Goal: Task Accomplishment & Management: Manage account settings

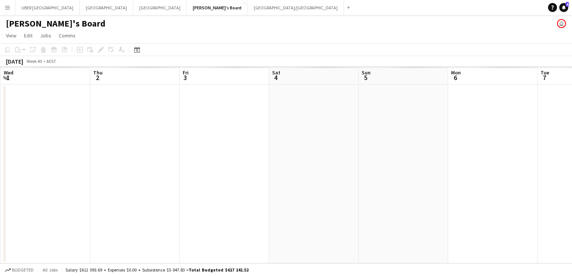
scroll to position [0, 221]
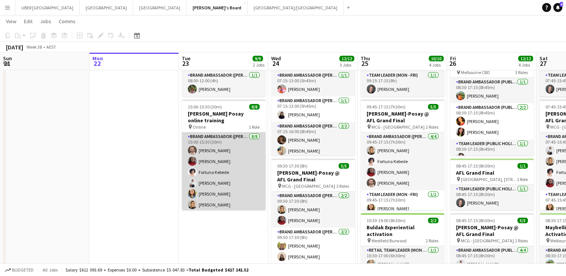
scroll to position [16, 0]
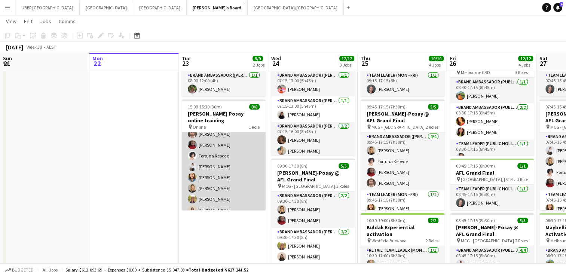
click at [202, 192] on app-card-role "Brand Ambassador ([PERSON_NAME]) [DATE] 15:00-15:30 (30m) [PERSON_NAME] [PERSON…" at bounding box center [224, 166] width 84 height 101
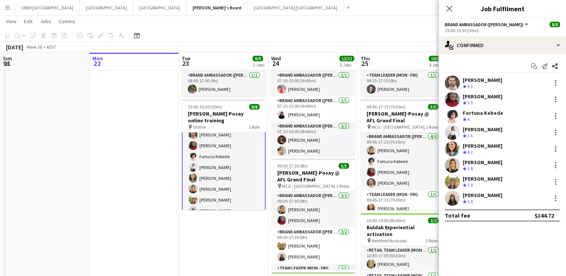
scroll to position [17, 0]
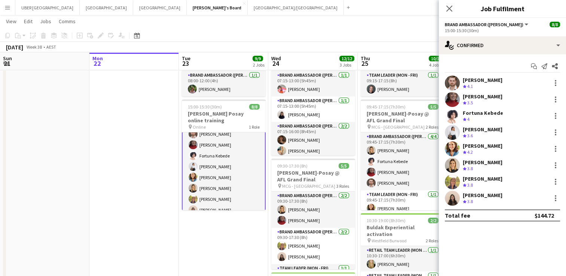
click at [496, 177] on div "[PERSON_NAME]" at bounding box center [483, 179] width 40 height 7
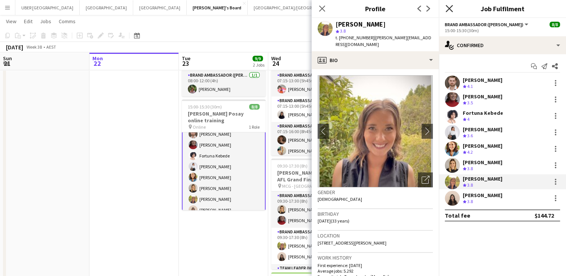
click at [447, 8] on icon "Close pop-in" at bounding box center [449, 8] width 7 height 7
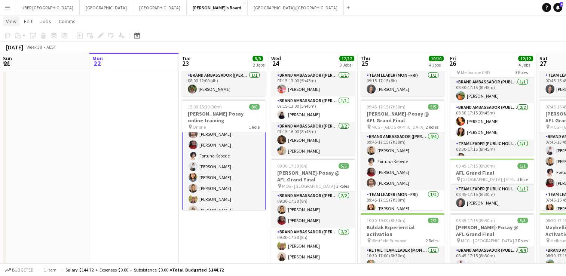
click at [7, 23] on span "View" at bounding box center [11, 21] width 10 height 7
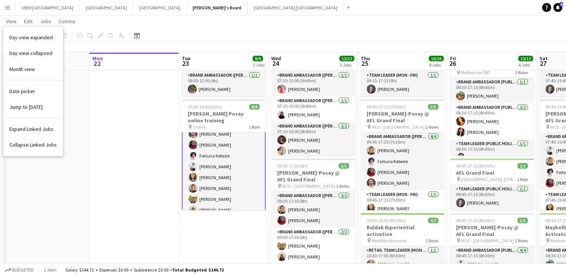
click at [7, 12] on button "Menu" at bounding box center [7, 7] width 15 height 15
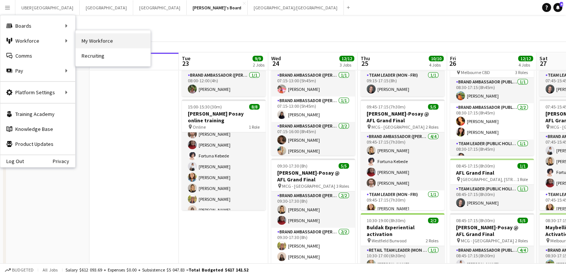
click at [101, 40] on link "My Workforce" at bounding box center [113, 40] width 75 height 15
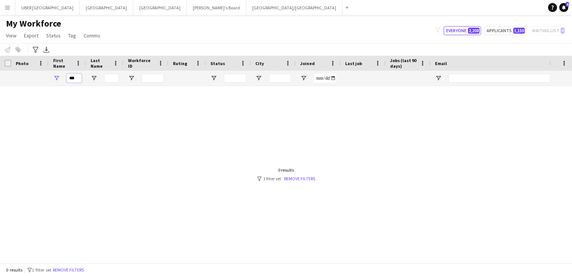
drag, startPoint x: 79, startPoint y: 79, endPoint x: 39, endPoint y: 83, distance: 39.6
click at [39, 83] on div "**" at bounding box center [400, 78] width 800 height 15
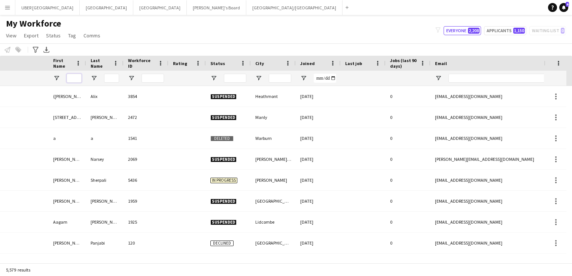
scroll to position [0, 231]
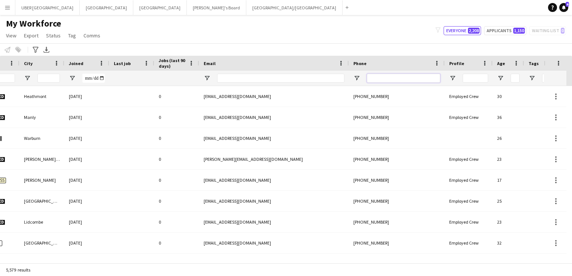
click at [383, 82] on input "Phone Filter Input" at bounding box center [403, 78] width 73 height 9
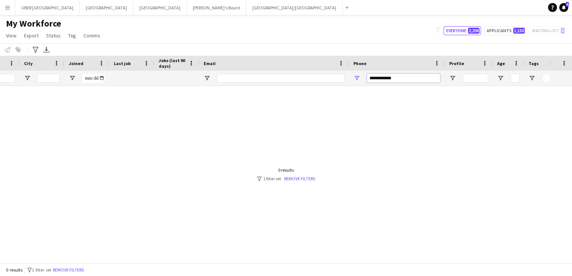
click at [381, 77] on input "**********" at bounding box center [403, 78] width 73 height 9
click at [375, 79] on input "**********" at bounding box center [403, 78] width 73 height 9
click at [392, 80] on input "**********" at bounding box center [403, 78] width 73 height 9
click at [386, 79] on input "**********" at bounding box center [403, 78] width 73 height 9
click at [383, 79] on input "**********" at bounding box center [403, 78] width 73 height 9
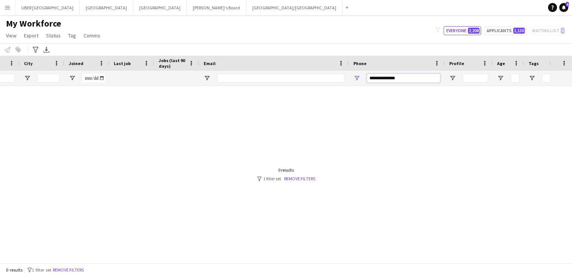
click at [376, 77] on input "**********" at bounding box center [403, 78] width 73 height 9
type input "**********"
click at [404, 103] on div at bounding box center [274, 171] width 549 height 171
click at [404, 76] on input "**********" at bounding box center [403, 78] width 73 height 9
click at [187, 10] on button "Tennille's Board Close" at bounding box center [217, 7] width 60 height 15
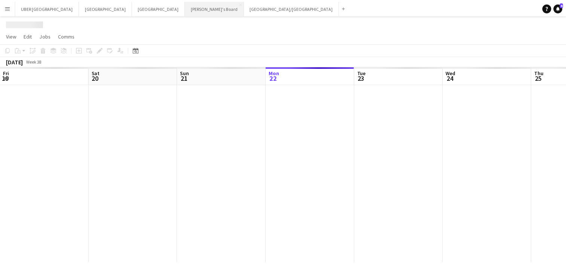
scroll to position [0, 179]
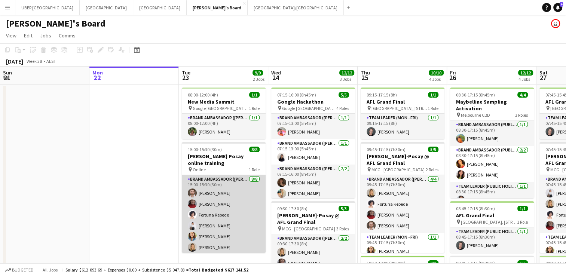
click at [200, 248] on app-card-role "Brand Ambassador ([PERSON_NAME]) [DATE] 15:00-15:30 (30m) [PERSON_NAME] [PERSON…" at bounding box center [224, 225] width 84 height 101
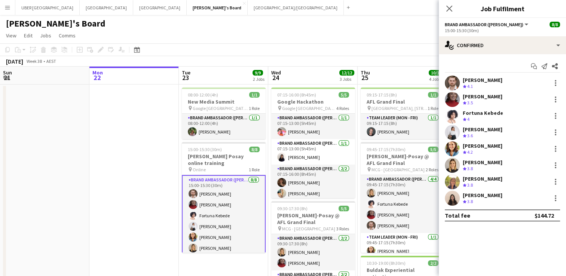
click at [477, 179] on div "[PERSON_NAME]" at bounding box center [483, 179] width 40 height 7
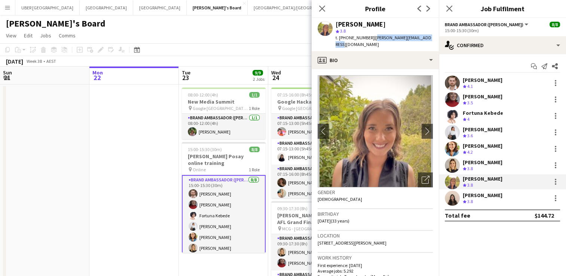
drag, startPoint x: 432, startPoint y: 40, endPoint x: 369, endPoint y: 41, distance: 63.7
click at [369, 41] on div "[PERSON_NAME] star 3.8 t. [PHONE_NUMBER] | [PERSON_NAME][EMAIL_ADDRESS][DOMAIN_…" at bounding box center [375, 34] width 127 height 33
copy span "[PERSON_NAME][EMAIL_ADDRESS][DOMAIN_NAME]"
click at [501, 193] on div "[PERSON_NAME]" at bounding box center [483, 195] width 40 height 7
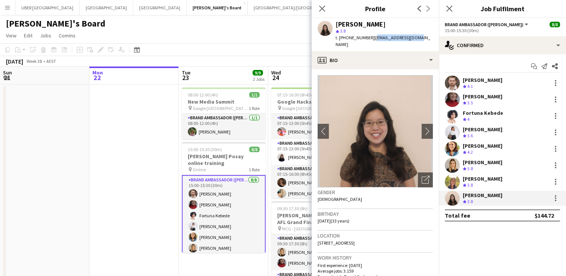
drag, startPoint x: 411, startPoint y: 41, endPoint x: 370, endPoint y: 43, distance: 41.6
click at [370, 43] on div "[PERSON_NAME] star 3.8 t. [PHONE_NUMBER] | [EMAIL_ADDRESS][DOMAIN_NAME]" at bounding box center [375, 34] width 127 height 33
copy span "[EMAIL_ADDRESS][DOMAIN_NAME]"
click at [452, 12] on icon at bounding box center [449, 8] width 7 height 7
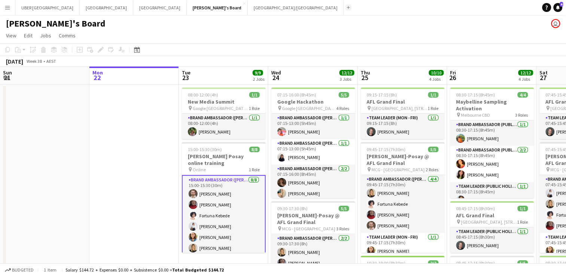
click at [347, 6] on app-icon "Add" at bounding box center [348, 7] width 3 height 3
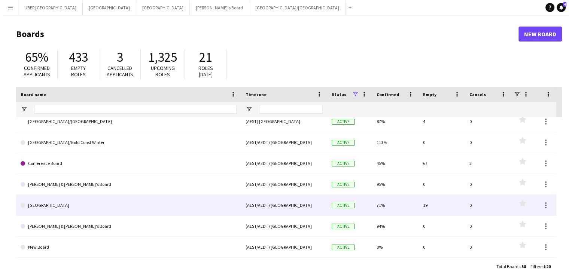
scroll to position [27, 0]
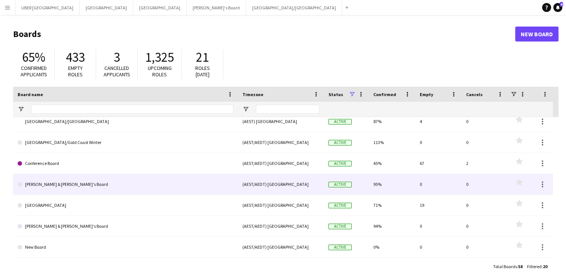
click at [82, 185] on link "[PERSON_NAME] & [PERSON_NAME]'s Board" at bounding box center [126, 184] width 216 height 21
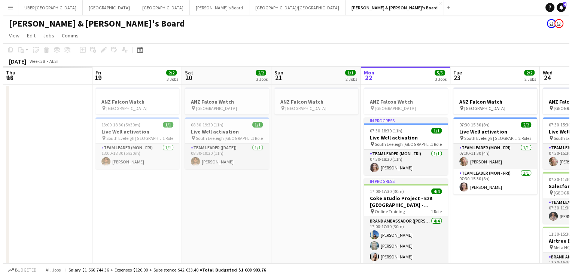
scroll to position [0, 222]
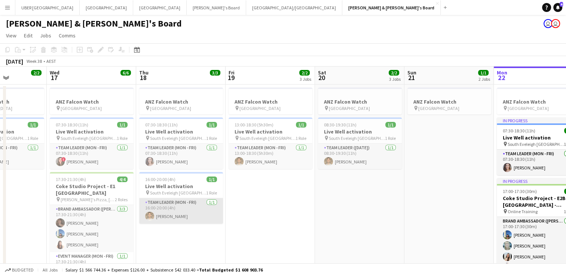
click at [180, 211] on app-card-role "Team Leader (Mon - Fri) [DATE] 16:00-20:00 (4h) [PERSON_NAME]" at bounding box center [181, 210] width 84 height 25
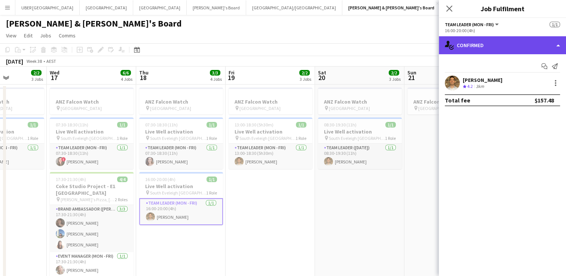
click at [502, 48] on div "single-neutral-actions-check-2 Confirmed" at bounding box center [502, 45] width 127 height 18
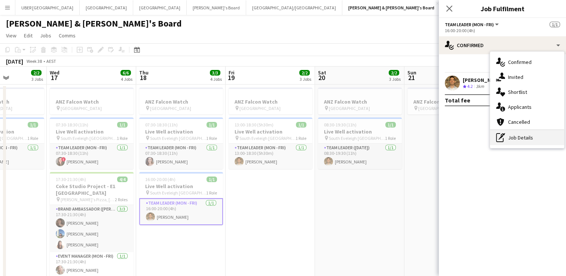
click at [532, 132] on div "pen-write Job Details" at bounding box center [527, 137] width 74 height 15
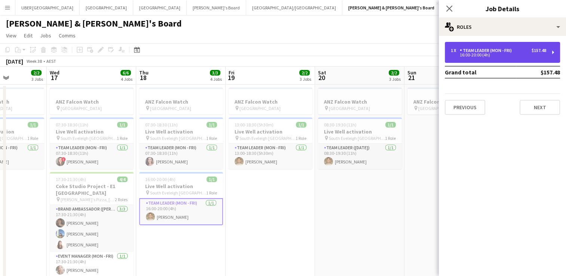
click at [497, 52] on div "Team Leader (Mon - Fri)" at bounding box center [487, 50] width 55 height 5
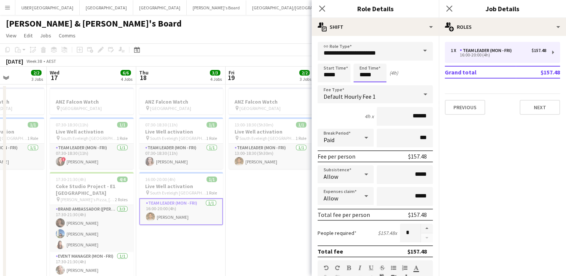
click at [379, 74] on body "Menu Boards Boards Boards All jobs Status Workforce Workforce My Workforce Recr…" at bounding box center [283, 236] width 566 height 472
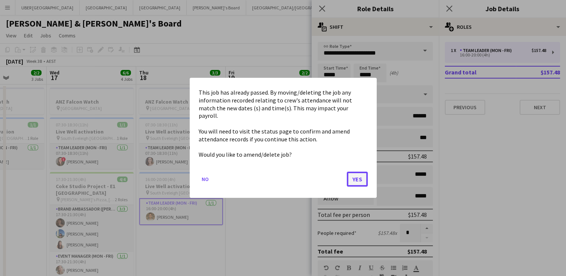
click at [358, 175] on button "Yes" at bounding box center [357, 179] width 21 height 15
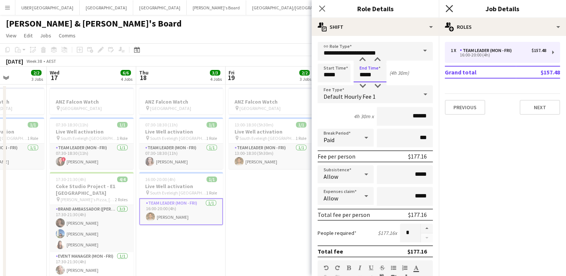
type input "*****"
click at [452, 11] on icon at bounding box center [449, 8] width 7 height 7
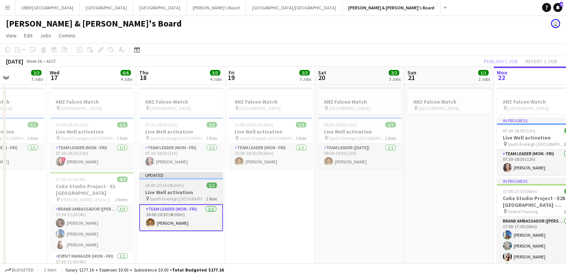
click at [179, 177] on div "Updated" at bounding box center [181, 175] width 84 height 6
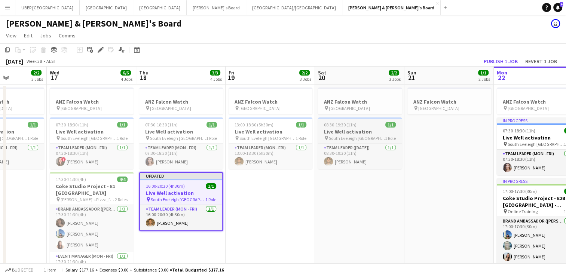
click at [356, 123] on div "08:30-19:30 (11h) 1/1" at bounding box center [360, 125] width 84 height 6
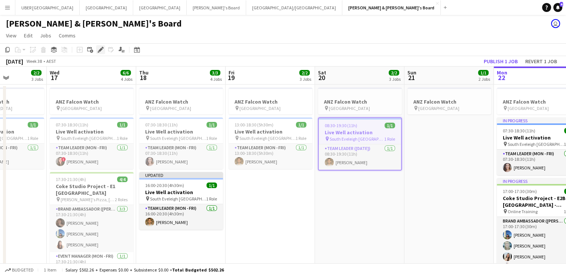
click at [100, 50] on icon at bounding box center [100, 50] width 4 height 4
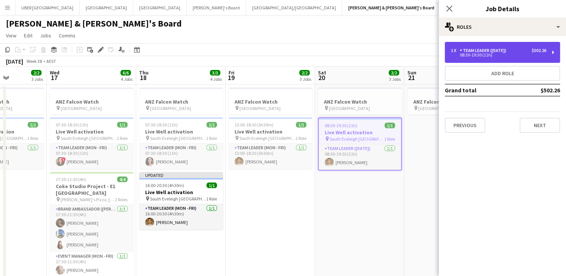
click at [462, 53] on div "Team Leader ([DATE])" at bounding box center [484, 50] width 49 height 5
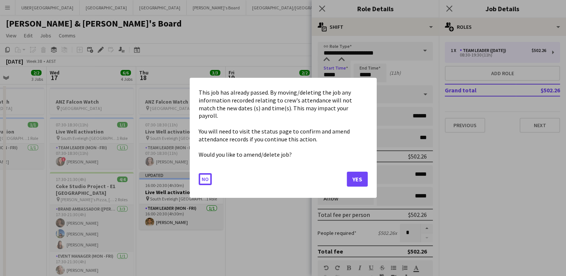
drag, startPoint x: 340, startPoint y: 74, endPoint x: 292, endPoint y: 76, distance: 48.3
click at [292, 76] on body "Menu Boards Boards Boards All jobs Status Workforce Workforce My Workforce Recr…" at bounding box center [283, 236] width 566 height 472
click at [350, 172] on button "Yes" at bounding box center [357, 179] width 21 height 15
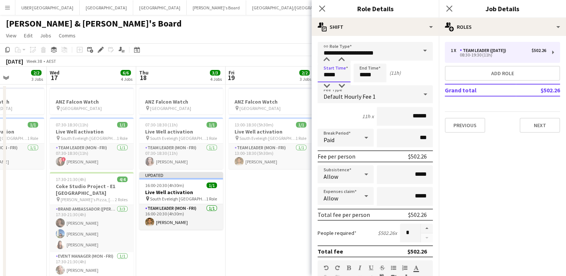
drag, startPoint x: 340, startPoint y: 74, endPoint x: 290, endPoint y: 71, distance: 49.8
click at [290, 71] on body "Menu Boards Boards Boards All jobs Status Workforce Workforce My Workforce Recr…" at bounding box center [283, 236] width 566 height 472
type input "*****"
drag, startPoint x: 383, startPoint y: 76, endPoint x: 332, endPoint y: 76, distance: 50.5
click at [332, 76] on div "Start Time ***** End Time ***** (12h)" at bounding box center [375, 73] width 115 height 19
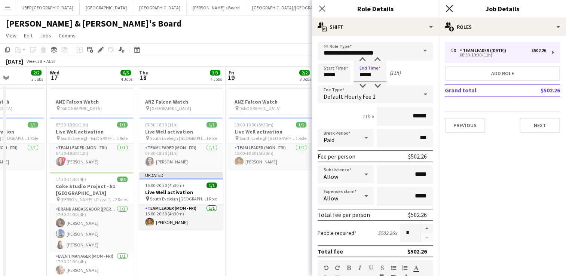
type input "*****"
click at [448, 5] on icon "Close pop-in" at bounding box center [449, 8] width 7 height 7
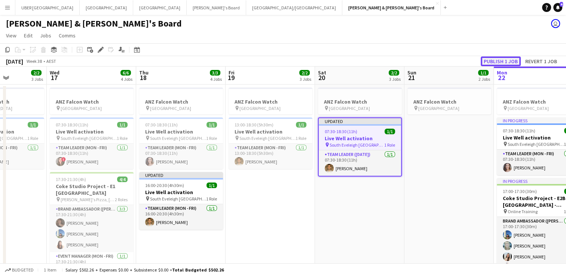
click at [488, 59] on button "Publish 1 job" at bounding box center [501, 62] width 40 height 10
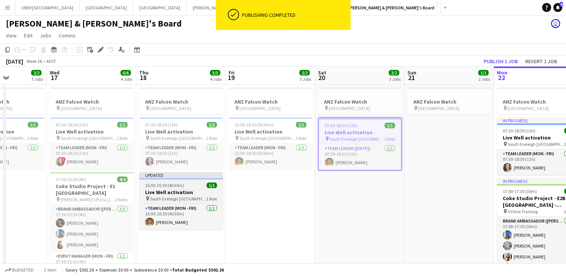
click at [171, 192] on h3 "Live Well activation" at bounding box center [181, 192] width 84 height 7
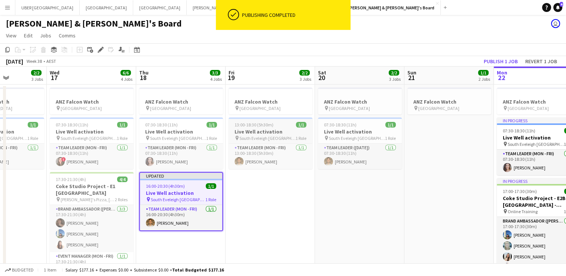
click at [272, 125] on div "13:00-18:30 (5h30m) 1/1" at bounding box center [271, 125] width 84 height 6
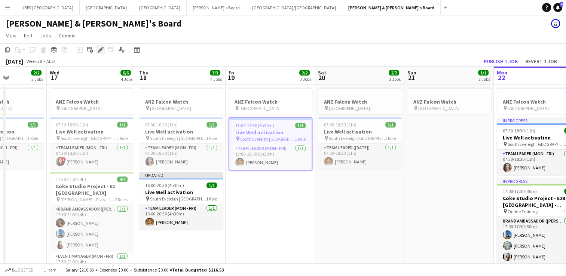
click at [103, 48] on icon at bounding box center [103, 48] width 2 height 2
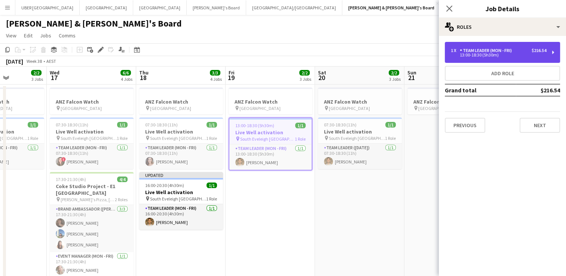
click at [470, 58] on div "1 x Team Leader (Mon - Fri) $216.54 13:00-18:30 (5h30m)" at bounding box center [502, 52] width 115 height 21
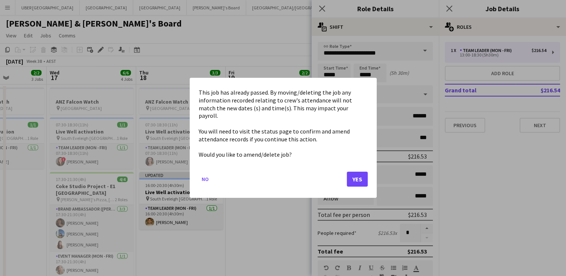
drag, startPoint x: 341, startPoint y: 74, endPoint x: 308, endPoint y: 71, distance: 32.7
click at [308, 71] on body "Menu Boards Boards Boards All jobs Status Workforce Workforce My Workforce Recr…" at bounding box center [283, 236] width 566 height 472
click at [356, 172] on button "Yes" at bounding box center [357, 179] width 21 height 15
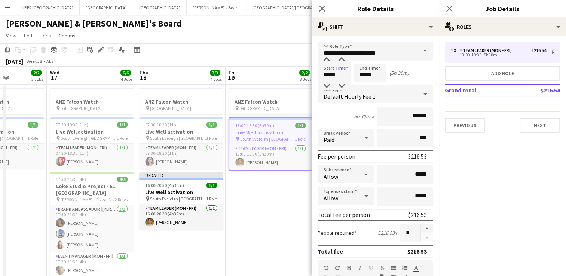
drag, startPoint x: 339, startPoint y: 76, endPoint x: 306, endPoint y: 74, distance: 33.4
click at [306, 74] on body "Menu Boards Boards Boards All jobs Status Workforce Workforce My Workforce Recr…" at bounding box center [283, 236] width 566 height 472
type input "*****"
click at [451, 8] on icon "Close pop-in" at bounding box center [449, 8] width 7 height 7
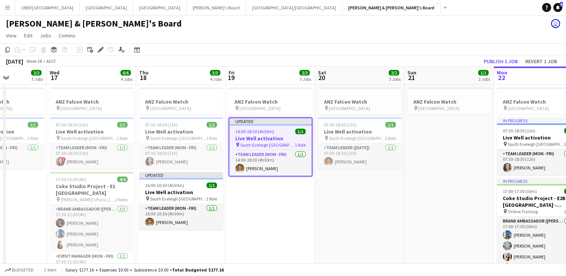
click at [272, 125] on div at bounding box center [270, 124] width 82 height 1
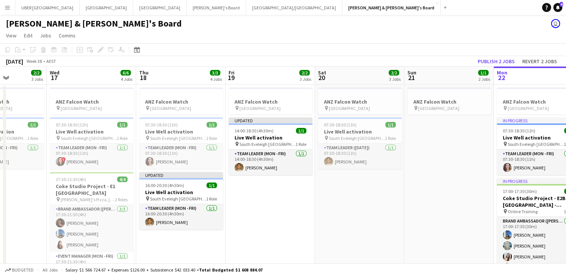
click at [253, 134] on h3 "Live Well activation" at bounding box center [271, 137] width 84 height 7
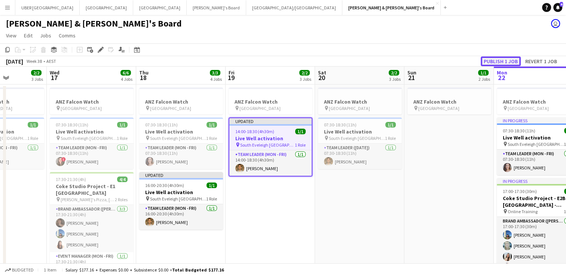
click at [501, 60] on button "Publish 1 job" at bounding box center [501, 62] width 40 height 10
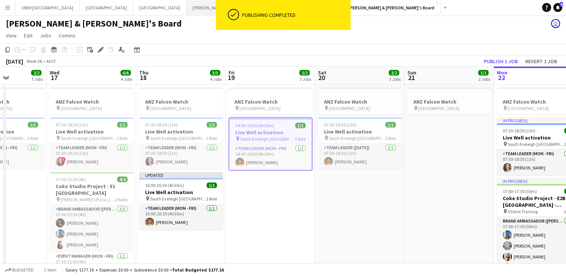
click at [187, 4] on button "Tennille's Board Close" at bounding box center [217, 7] width 60 height 15
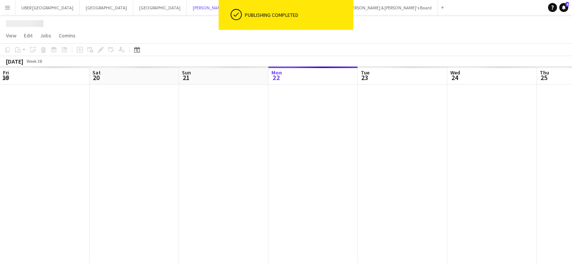
scroll to position [0, 179]
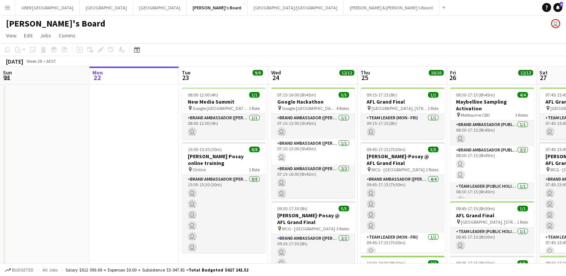
click at [130, 120] on app-date-cell at bounding box center [133, 277] width 89 height 385
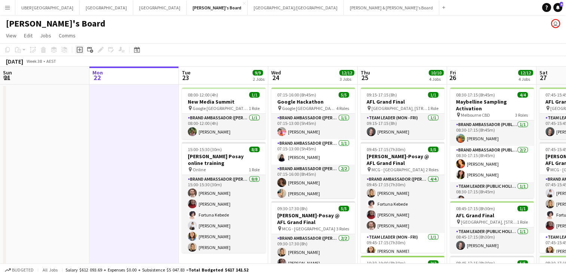
click at [77, 53] on div "Add job" at bounding box center [79, 49] width 9 height 9
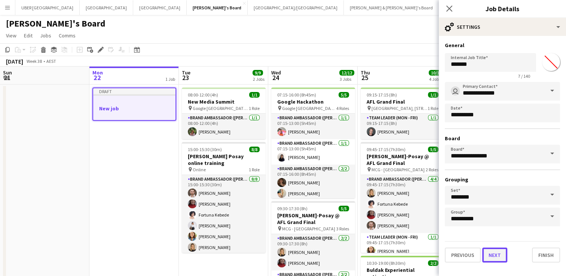
click at [494, 252] on button "Next" at bounding box center [494, 255] width 25 height 15
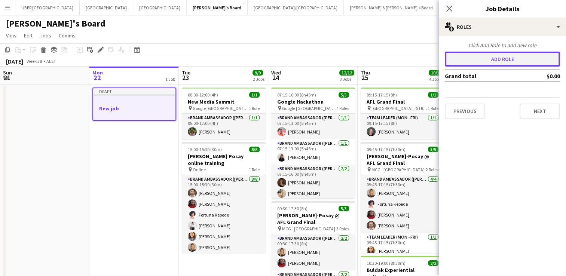
click at [517, 57] on button "Add role" at bounding box center [502, 59] width 115 height 15
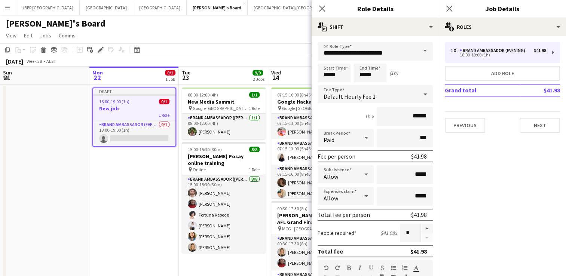
click at [344, 11] on button "[PERSON_NAME] & [PERSON_NAME]'s Board Close" at bounding box center [391, 7] width 95 height 15
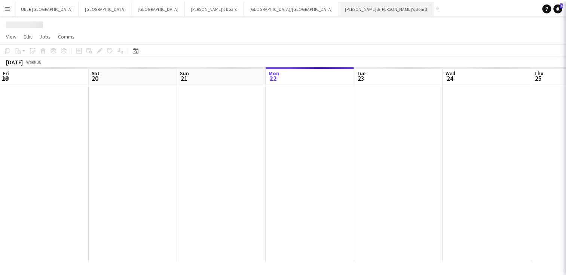
scroll to position [0, 179]
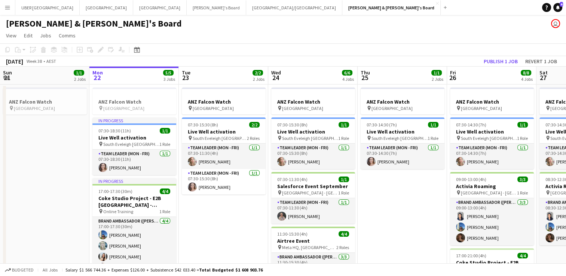
click at [48, 146] on app-date-cell "ANZ Falcon Watch pin Brisbane" at bounding box center [44, 228] width 89 height 286
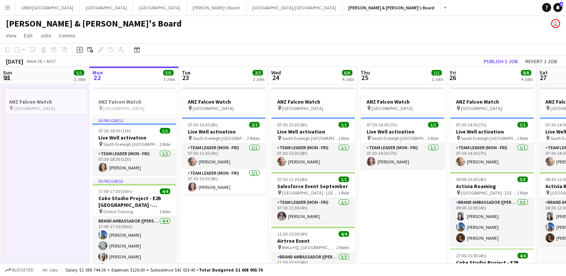
click at [48, 146] on app-date-cell "ANZ Falcon Watch pin Brisbane" at bounding box center [44, 228] width 89 height 286
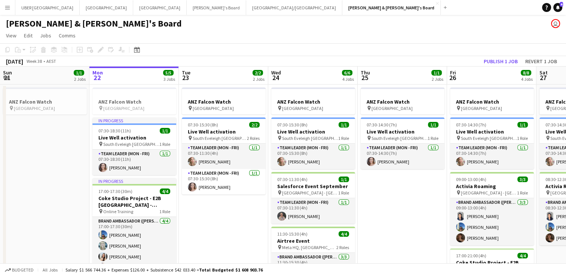
click at [220, 211] on app-date-cell "ANZ Falcon Watch pin Brisbane 07:30-15:30 (8h) 2/2 Live Well activation pin Sou…" at bounding box center [223, 228] width 89 height 286
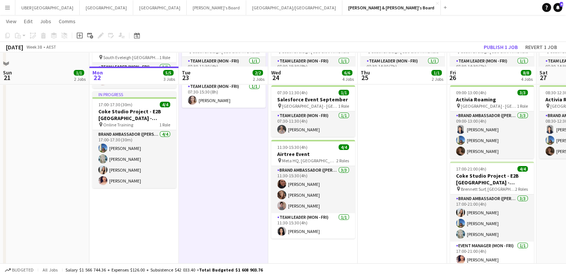
scroll to position [70, 0]
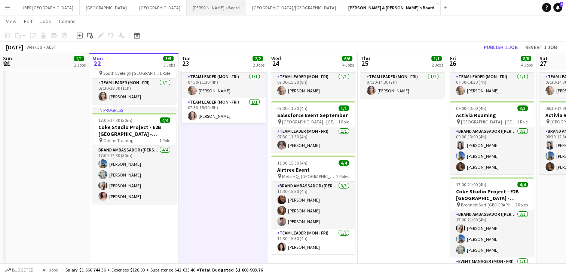
click at [187, 9] on button "Tennille's Board Close" at bounding box center [217, 7] width 60 height 15
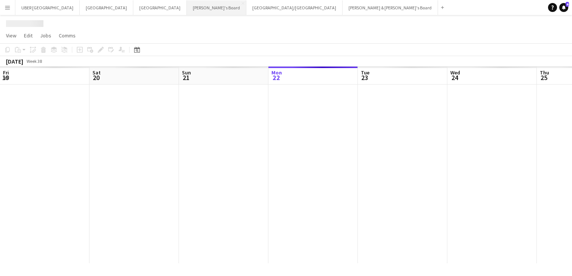
scroll to position [0, 179]
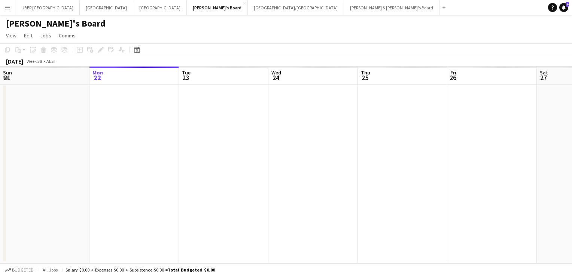
click at [107, 110] on app-date-cell at bounding box center [133, 174] width 89 height 179
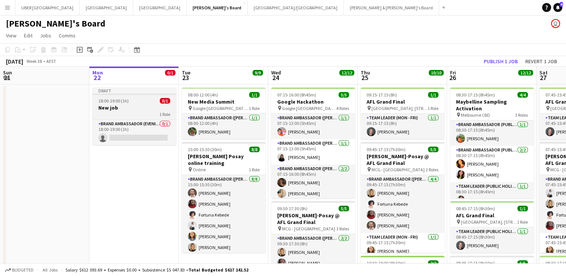
click at [135, 105] on h3 "New job" at bounding box center [134, 107] width 84 height 7
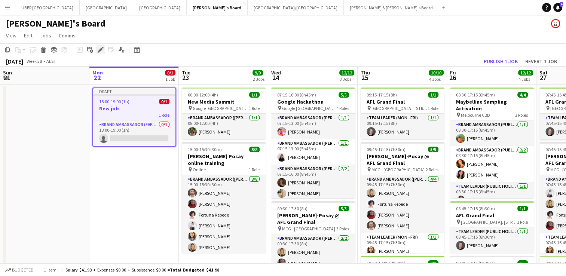
click at [102, 52] on icon "Edit" at bounding box center [101, 50] width 6 height 6
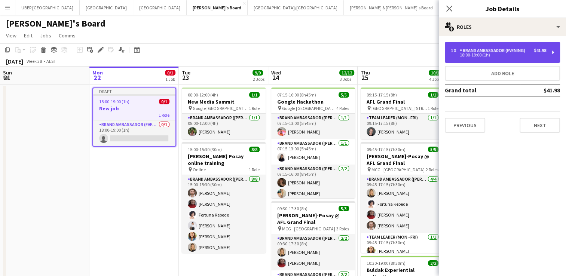
click at [514, 52] on div "Brand Ambassador (Evening)" at bounding box center [494, 50] width 68 height 5
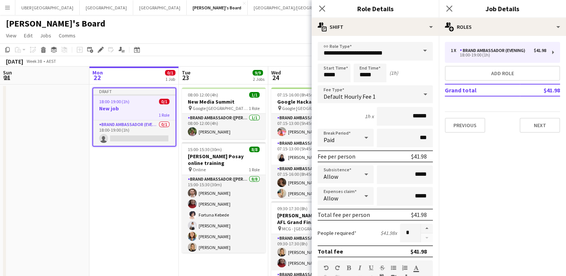
click at [418, 49] on span at bounding box center [425, 51] width 16 height 18
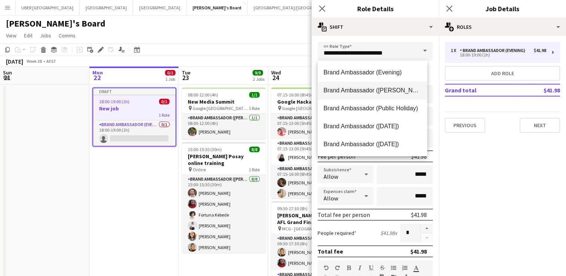
click at [378, 88] on span "Brand Ambassador ([PERSON_NAME])" at bounding box center [373, 90] width 98 height 7
type input "**********"
type input "******"
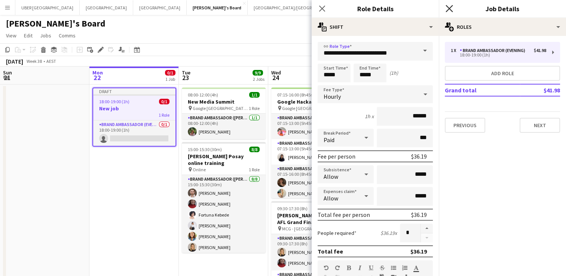
click at [452, 9] on icon "Close pop-in" at bounding box center [449, 8] width 7 height 7
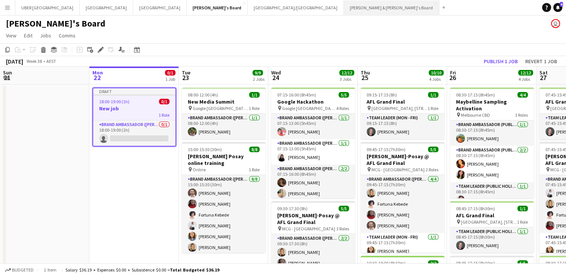
click at [344, 4] on button "[PERSON_NAME] & [PERSON_NAME]'s Board Close" at bounding box center [391, 7] width 95 height 15
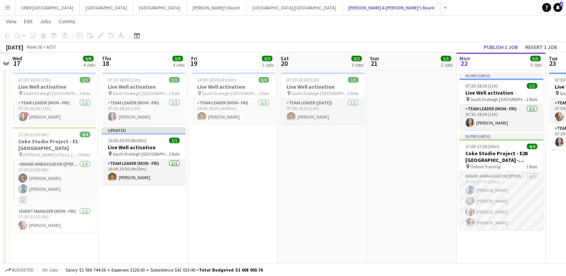
scroll to position [0, 170]
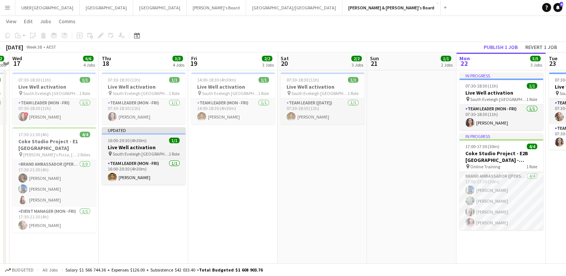
click at [151, 147] on h3 "Live Well activation" at bounding box center [144, 147] width 84 height 7
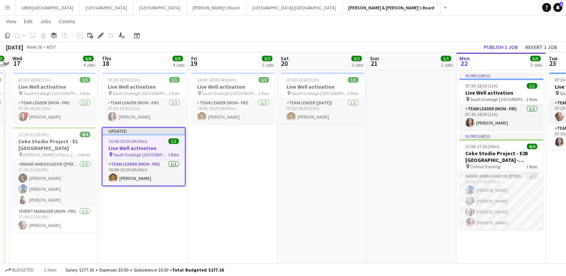
click at [133, 146] on h3 "Live Well activation" at bounding box center [144, 148] width 82 height 7
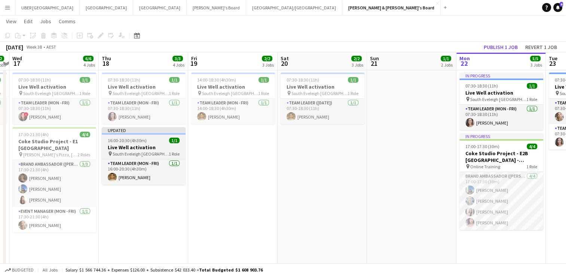
click at [140, 154] on span "South Eveleigh [GEOGRAPHIC_DATA]" at bounding box center [141, 154] width 56 height 6
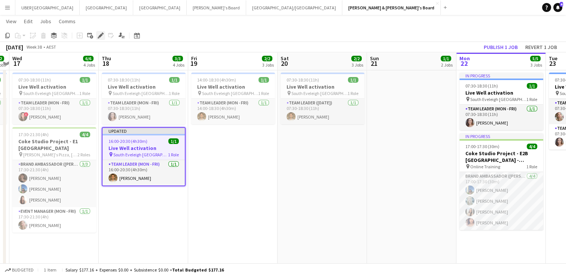
click at [100, 39] on div "Edit" at bounding box center [100, 35] width 9 height 9
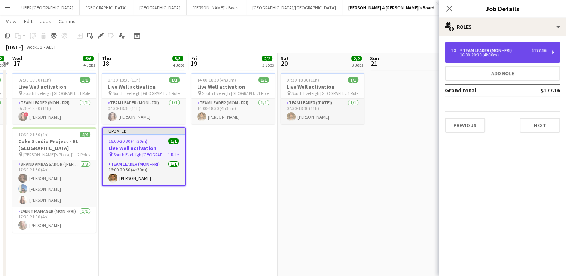
click at [493, 51] on div "Team Leader (Mon - Fri)" at bounding box center [487, 50] width 55 height 5
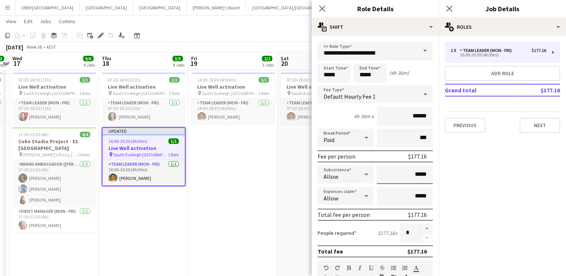
drag, startPoint x: 414, startPoint y: 173, endPoint x: 380, endPoint y: 171, distance: 34.5
click at [380, 171] on input "*****" at bounding box center [405, 174] width 56 height 19
type input "*****"
click at [450, 5] on icon "Close pop-in" at bounding box center [449, 8] width 7 height 7
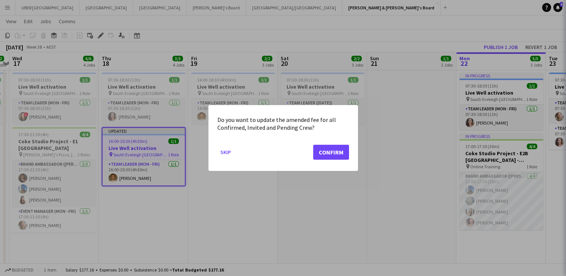
scroll to position [0, 0]
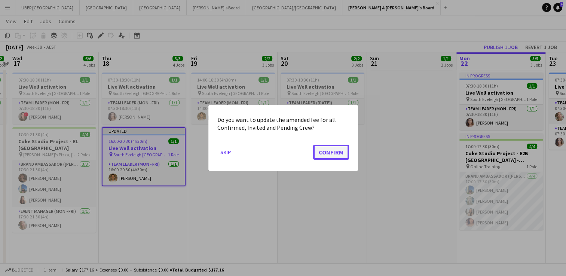
click at [337, 151] on button "Confirm" at bounding box center [331, 152] width 36 height 15
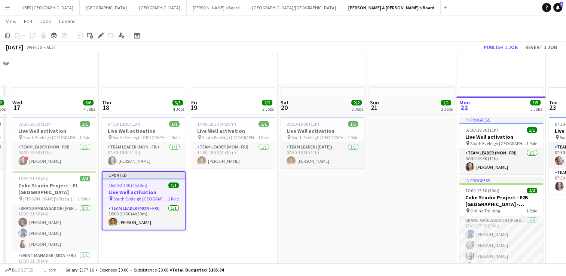
scroll to position [44, 0]
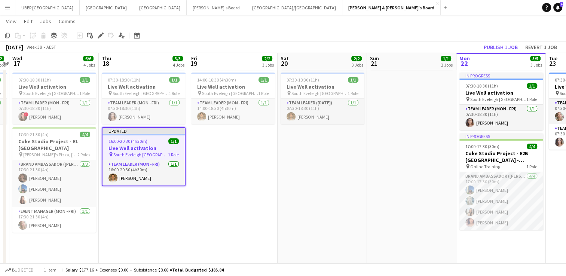
click at [127, 134] on div at bounding box center [144, 134] width 82 height 1
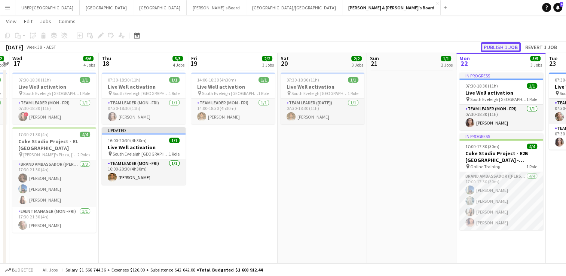
click at [490, 46] on button "Publish 1 job" at bounding box center [501, 47] width 40 height 10
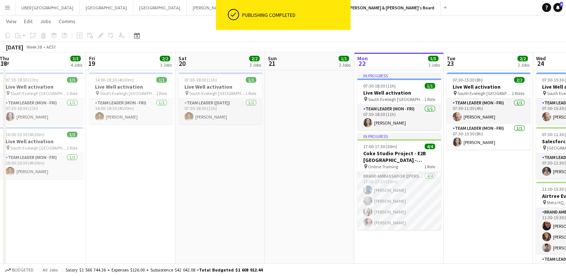
scroll to position [0, 273]
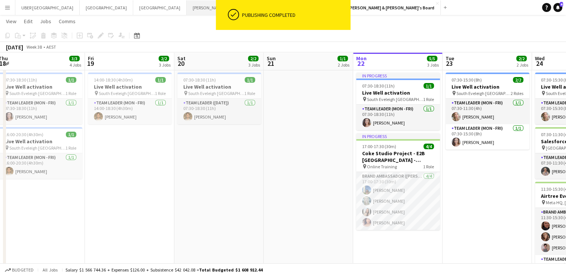
click at [187, 7] on button "Tennille's Board Close" at bounding box center [217, 7] width 60 height 15
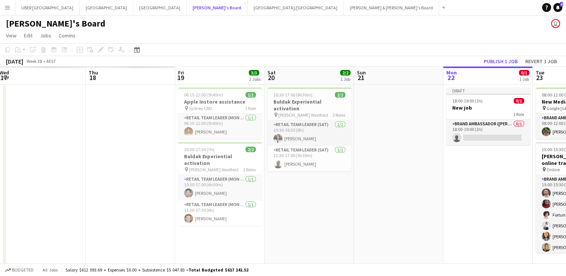
scroll to position [0, 180]
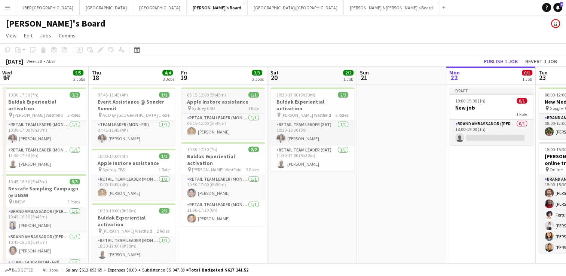
click at [223, 95] on span "06:15-12:00 (5h45m)" at bounding box center [206, 95] width 39 height 6
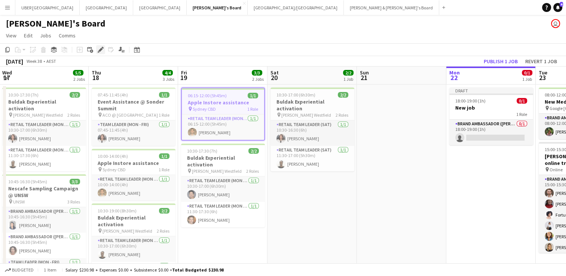
click at [100, 50] on icon at bounding box center [100, 50] width 4 height 4
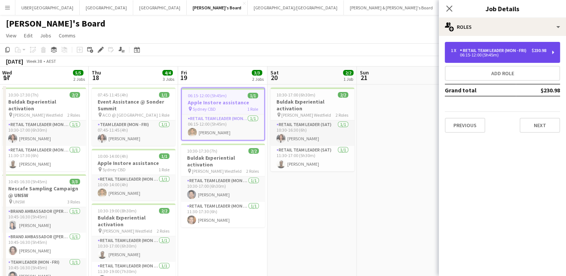
click at [490, 43] on div "1 x RETAIL Team Leader (Mon - Fri) $230.98 06:15-12:00 (5h45m)" at bounding box center [502, 52] width 115 height 21
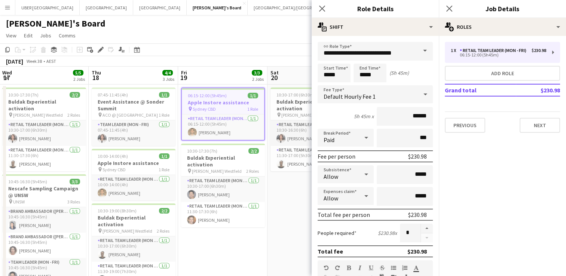
click at [333, 71] on body "Menu Boards Boards Boards All jobs Status Workforce Workforce My Workforce Recr…" at bounding box center [283, 241] width 566 height 482
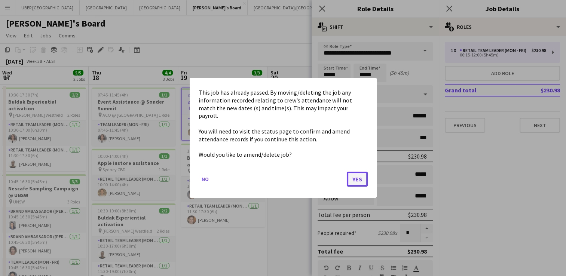
click at [361, 174] on button "Yes" at bounding box center [357, 179] width 21 height 15
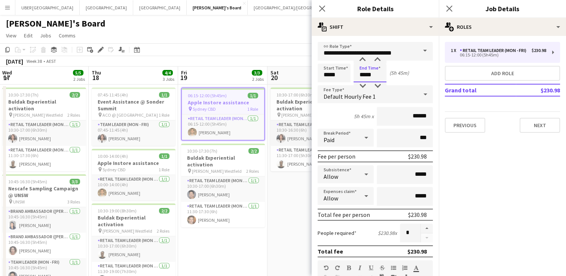
drag, startPoint x: 376, startPoint y: 76, endPoint x: 353, endPoint y: 75, distance: 23.3
click at [353, 75] on div "Start Time ***** End Time ***** (5h 45m)" at bounding box center [375, 73] width 115 height 19
type input "*****"
click at [448, 7] on icon "Close pop-in" at bounding box center [449, 8] width 7 height 7
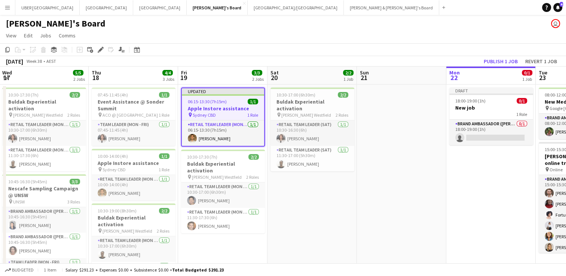
click at [190, 96] on app-job-card "Updated 06:15-13:30 (7h15m) 1/1 Apple Instore assistance pin Sydney CBD 1 Role …" at bounding box center [223, 117] width 84 height 59
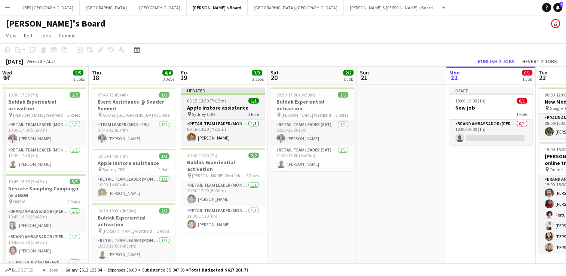
click at [203, 102] on span "06:15-13:30 (7h15m)" at bounding box center [206, 101] width 39 height 6
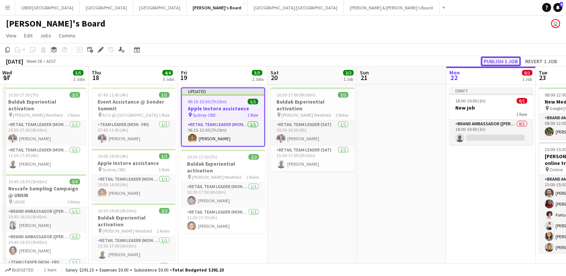
click at [499, 60] on button "Publish 1 job" at bounding box center [501, 62] width 40 height 10
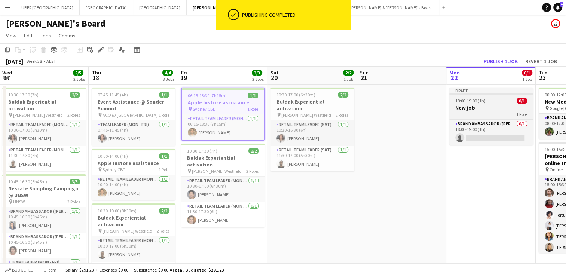
click at [495, 104] on div "18:00-19:00 (1h) 0/1" at bounding box center [492, 101] width 84 height 6
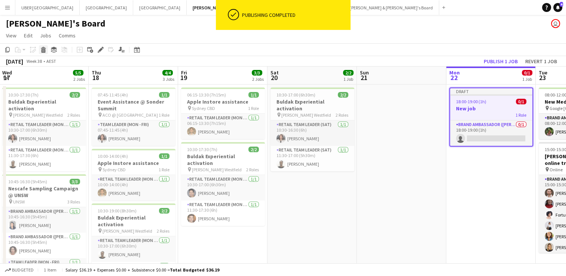
click at [42, 49] on icon at bounding box center [43, 48] width 5 height 2
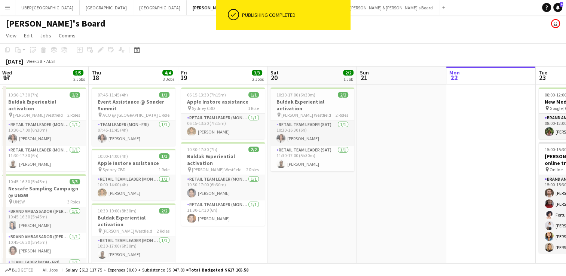
click at [441, 132] on app-date-cell at bounding box center [401, 277] width 89 height 385
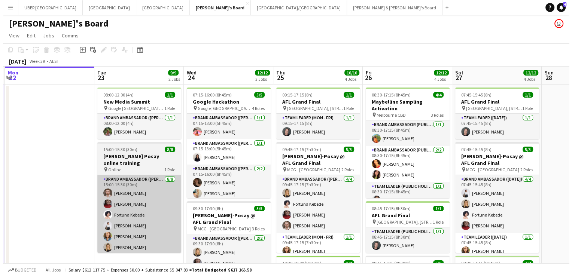
scroll to position [0, 177]
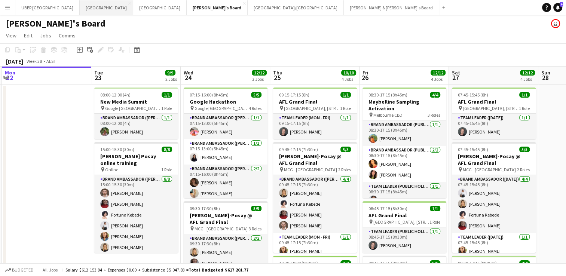
click at [80, 5] on button "Sydney Close" at bounding box center [107, 7] width 54 height 15
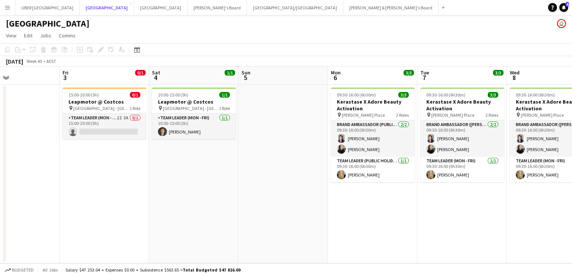
scroll to position [0, 330]
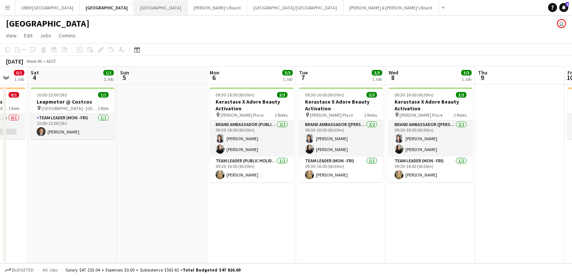
click at [134, 7] on button "Melbourne Close" at bounding box center [161, 7] width 54 height 15
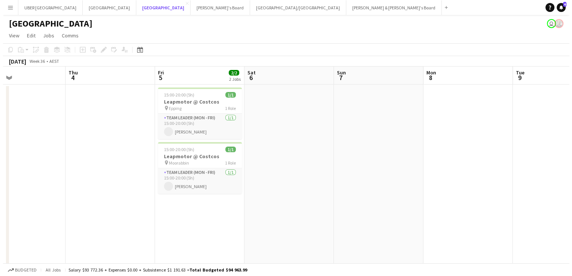
scroll to position [0, 185]
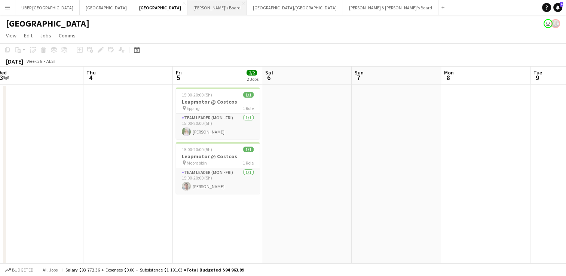
click at [188, 7] on button "Tennille's Board Close" at bounding box center [218, 7] width 60 height 15
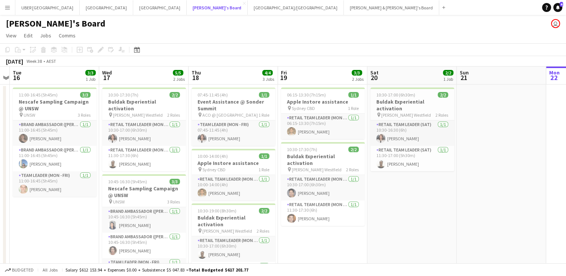
scroll to position [0, 349]
